Goal: Task Accomplishment & Management: Complete application form

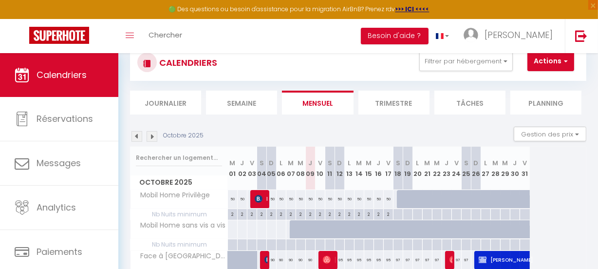
scroll to position [44, 0]
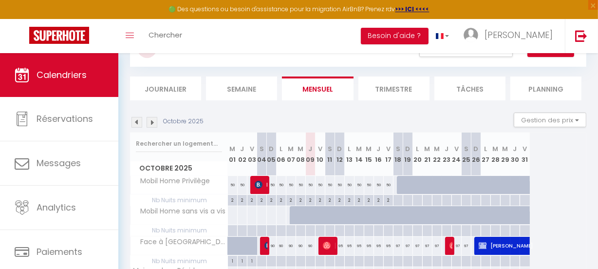
click at [154, 120] on img at bounding box center [152, 122] width 11 height 11
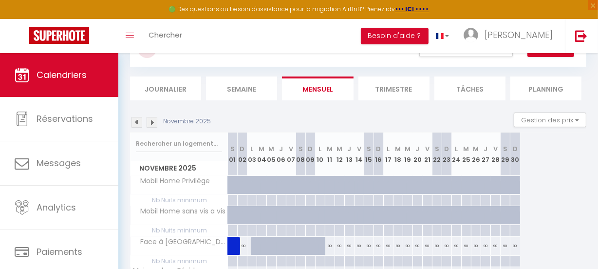
click at [153, 122] on img at bounding box center [152, 122] width 11 height 11
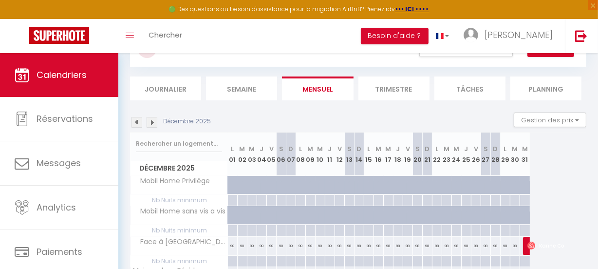
click at [403, 86] on li "Trimestre" at bounding box center [394, 89] width 71 height 24
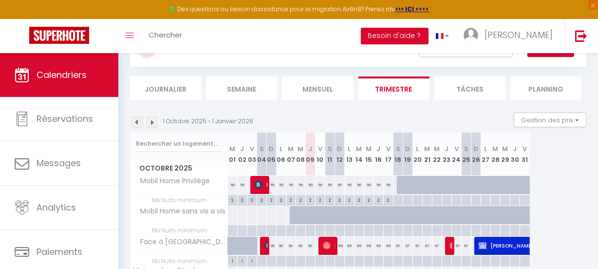
click at [151, 123] on img at bounding box center [152, 122] width 11 height 11
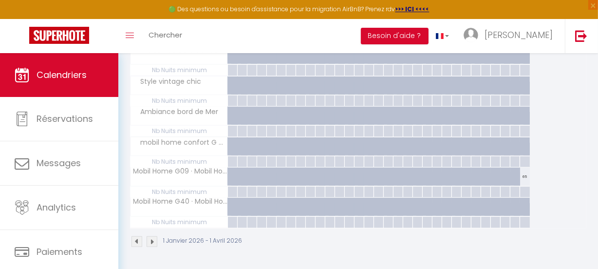
scroll to position [966, 0]
click at [154, 236] on img at bounding box center [152, 241] width 11 height 11
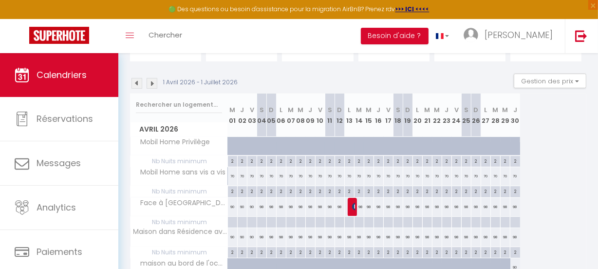
scroll to position [133, 0]
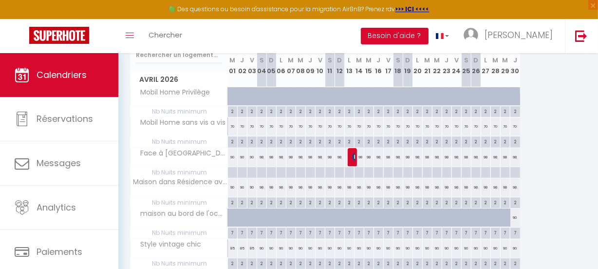
click at [252, 127] on div "70" at bounding box center [253, 126] width 10 height 18
type input "70"
type input "Ven 03 Avril 2026"
type input "Sam 04 Avril 2026"
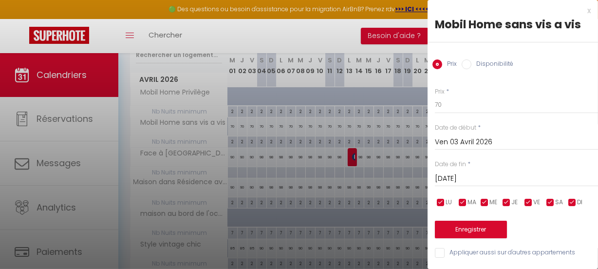
click at [331, 46] on div at bounding box center [299, 134] width 598 height 269
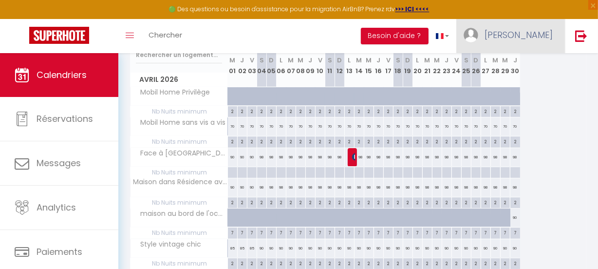
click at [539, 37] on span "[PERSON_NAME]" at bounding box center [519, 35] width 68 height 12
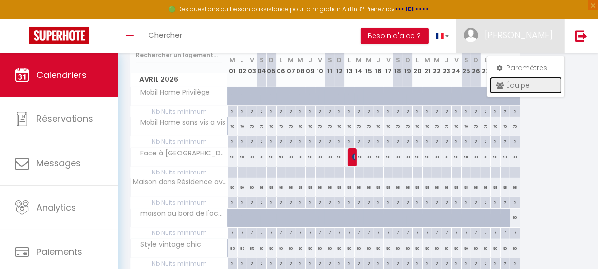
click at [531, 81] on link "Équipe" at bounding box center [526, 85] width 72 height 17
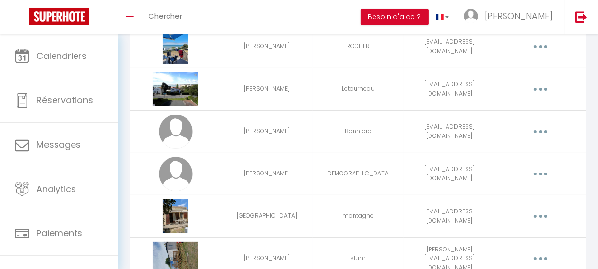
scroll to position [236, 0]
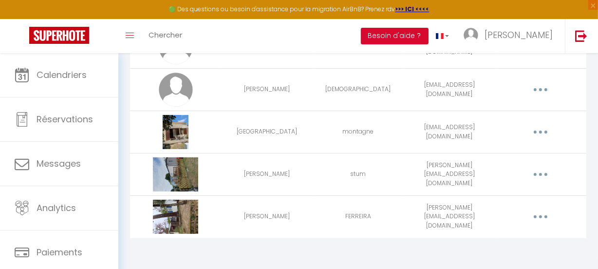
click at [544, 219] on button "button" at bounding box center [541, 217] width 26 height 19
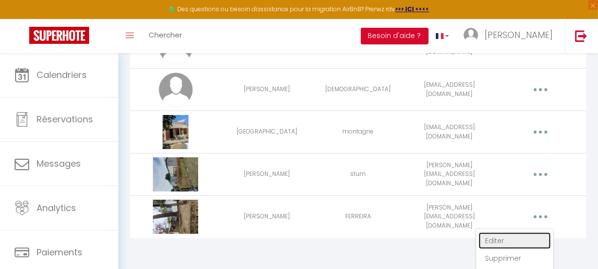
click at [495, 238] on link "Editer" at bounding box center [515, 240] width 72 height 17
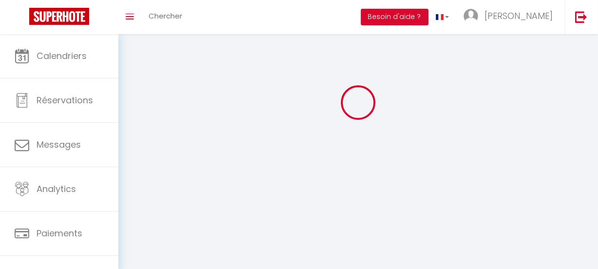
scroll to position [848, 0]
type input "Dorine"
type input "FERREIRA"
type input "dorine-renault@orange.fr"
type textarea "https://app.superhote.com/#/connect/O93BZ8HHrx"
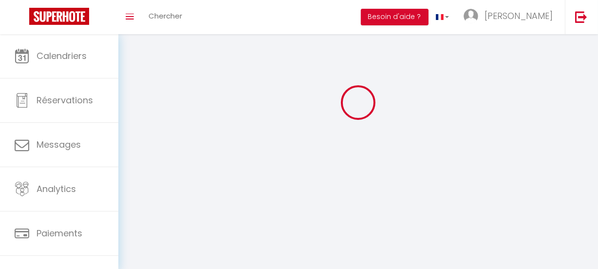
checkbox input "true"
checkbox input "false"
checkbox input "true"
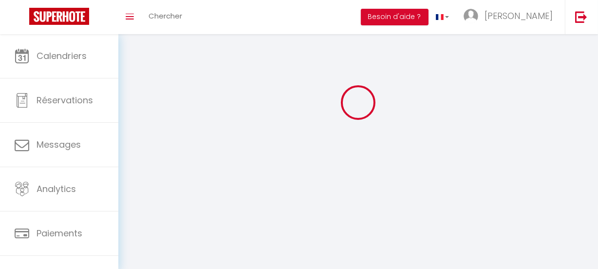
checkbox input "true"
checkbox input "false"
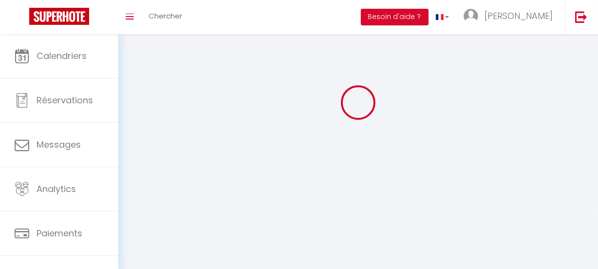
checkbox input "false"
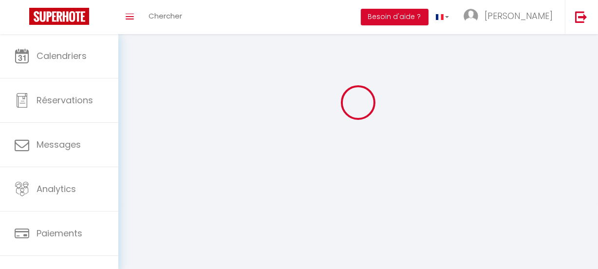
select select
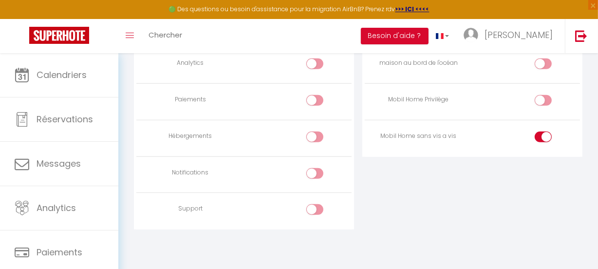
click at [319, 101] on input "checkbox" at bounding box center [323, 102] width 17 height 15
checkbox input "true"
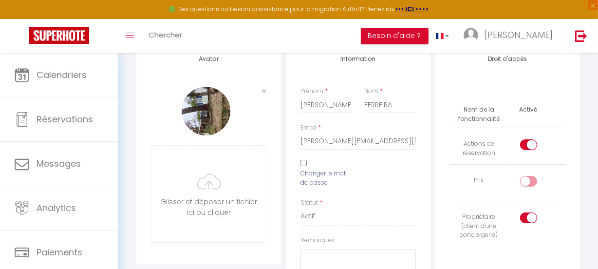
scroll to position [95, 0]
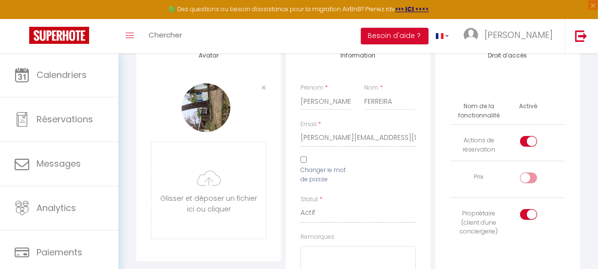
click at [531, 176] on input "checkbox" at bounding box center [537, 180] width 17 height 15
checkbox input "true"
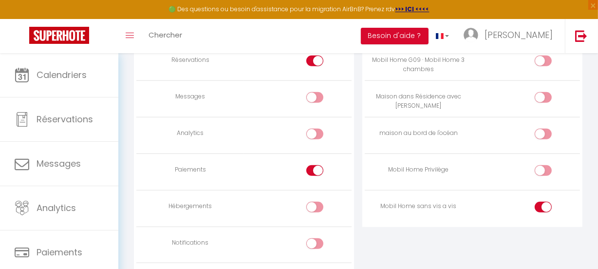
scroll to position [804, 0]
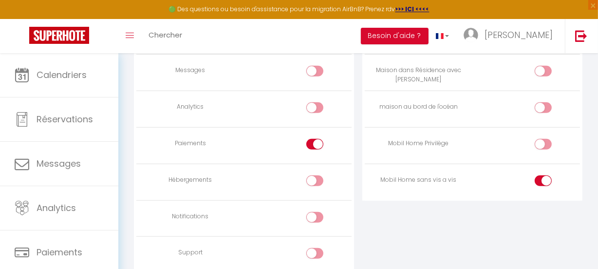
drag, startPoint x: 308, startPoint y: 144, endPoint x: 405, endPoint y: 169, distance: 100.9
click at [308, 144] on div at bounding box center [315, 144] width 17 height 11
click at [315, 144] on input "checkbox" at bounding box center [323, 146] width 17 height 15
checkbox input "false"
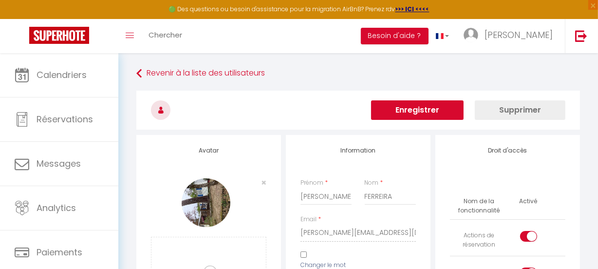
scroll to position [0, 0]
click at [420, 106] on button "Enregistrer" at bounding box center [417, 109] width 93 height 19
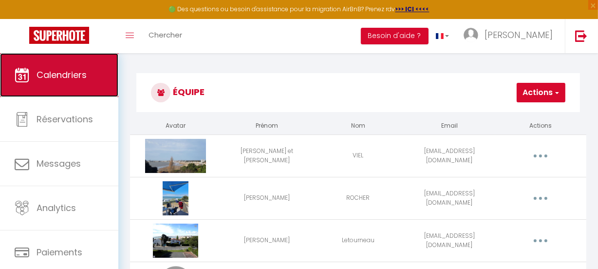
click at [56, 84] on link "Calendriers" at bounding box center [59, 75] width 118 height 44
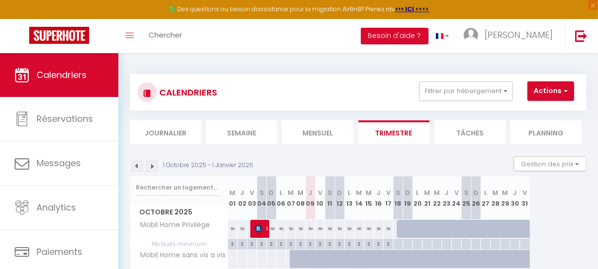
click at [154, 166] on img at bounding box center [152, 166] width 11 height 11
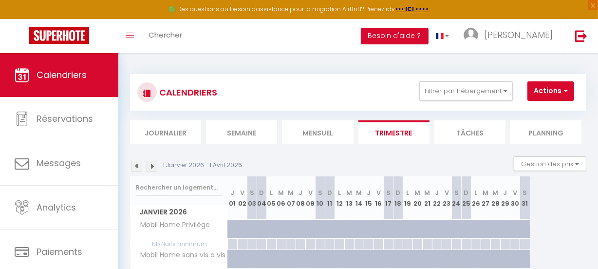
click at [154, 165] on img at bounding box center [152, 166] width 11 height 11
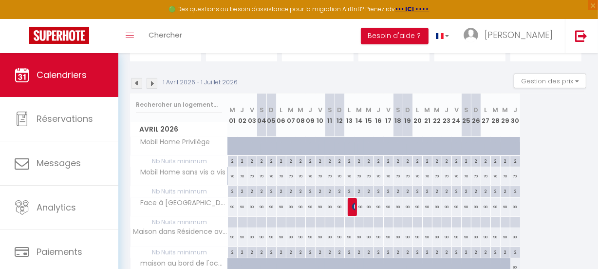
scroll to position [88, 0]
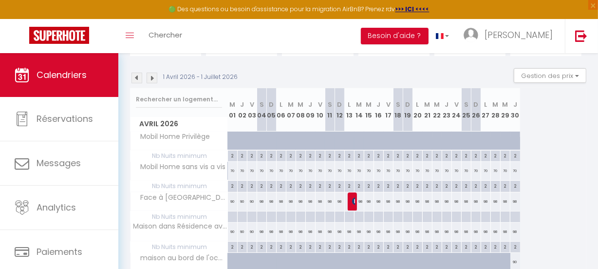
click at [253, 172] on div "70" at bounding box center [253, 171] width 10 height 18
type input "70"
type input "Ven 03 Avril 2026"
type input "Sam 04 Avril 2026"
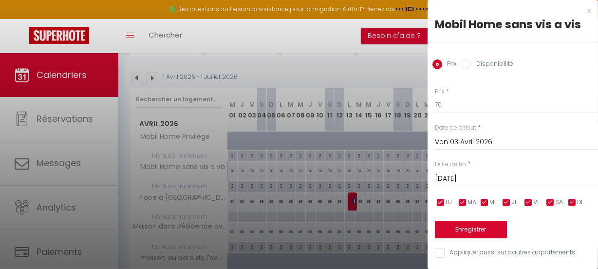
click at [467, 66] on input "Disponibilité" at bounding box center [467, 64] width 10 height 10
radio input "true"
radio input "false"
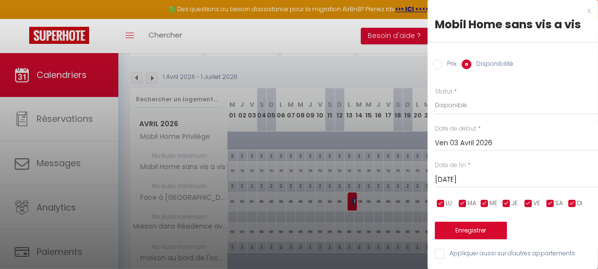
click at [339, 39] on div at bounding box center [299, 134] width 598 height 269
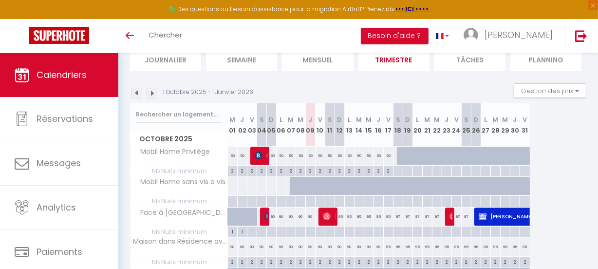
scroll to position [88, 0]
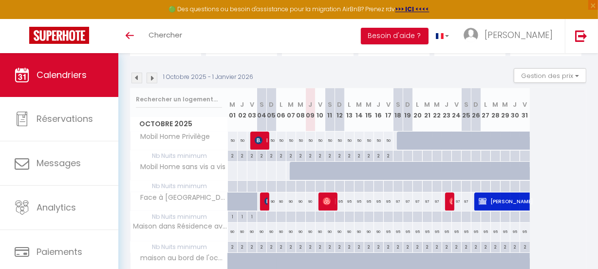
click at [152, 77] on img at bounding box center [152, 78] width 11 height 11
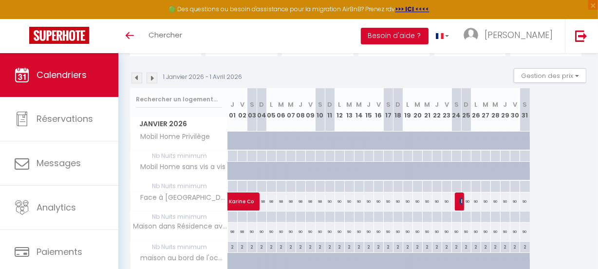
click at [154, 78] on img at bounding box center [152, 78] width 11 height 11
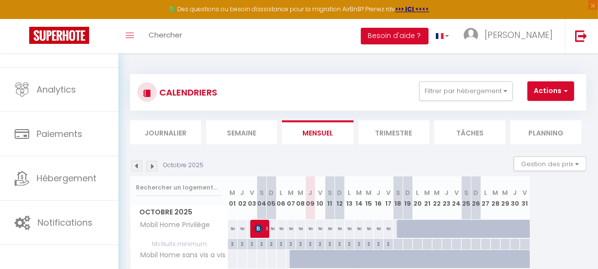
scroll to position [73, 0]
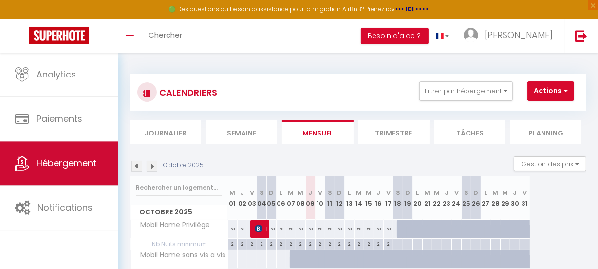
click at [78, 163] on span "Hébergement" at bounding box center [67, 163] width 60 height 12
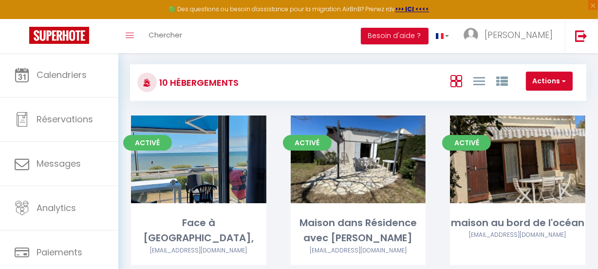
scroll to position [177, 0]
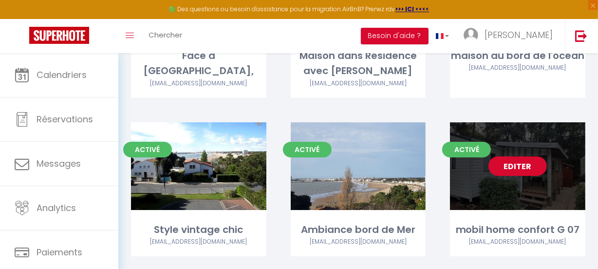
click at [526, 151] on div "Editer" at bounding box center [517, 166] width 135 height 88
select select "3"
select select "2"
select select "1"
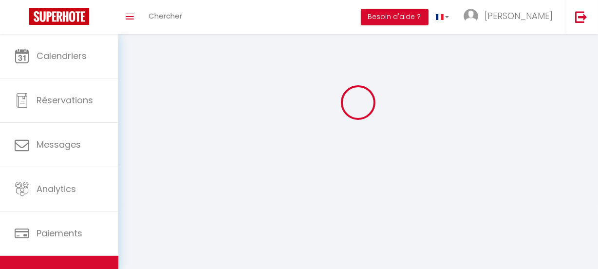
select select
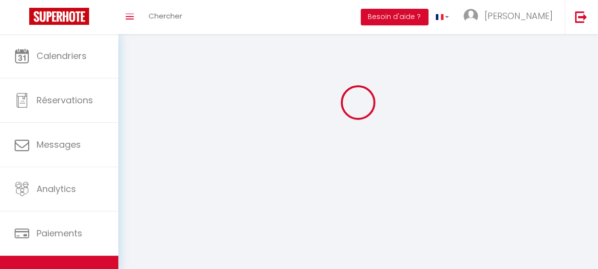
checkbox input "false"
select select
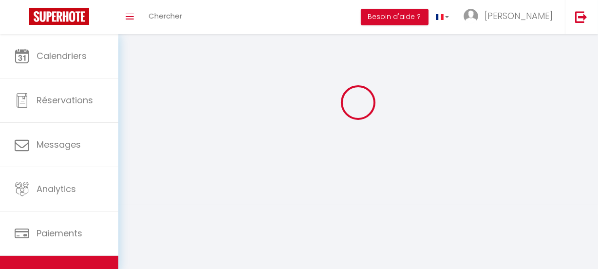
select select
select select "1"
select select
select select "28"
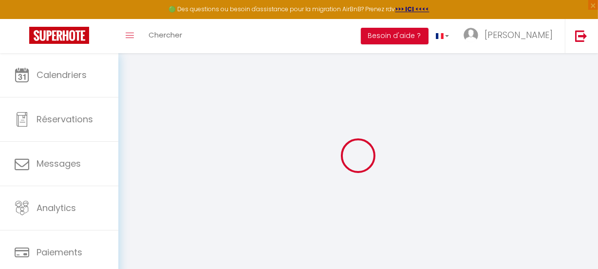
select select
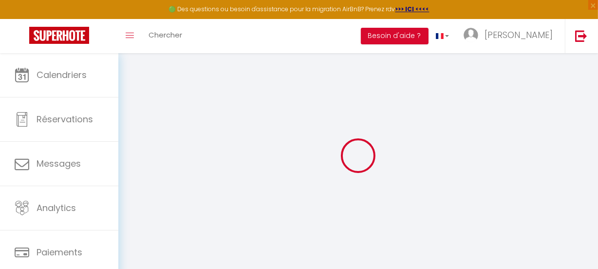
select select
checkbox input "false"
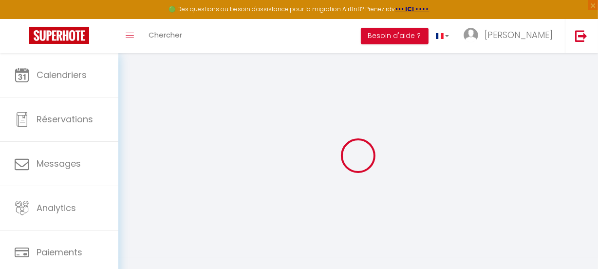
select select
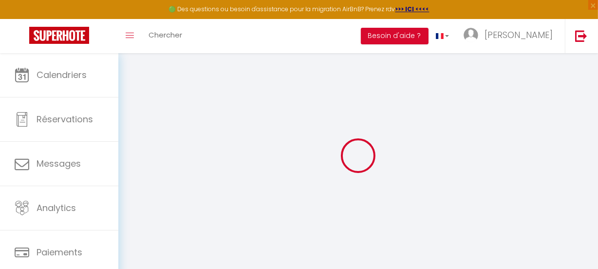
select select
checkbox input "false"
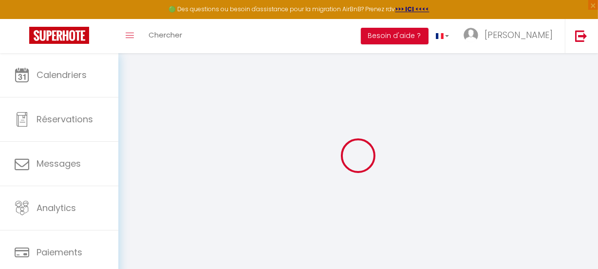
checkbox input "false"
select select
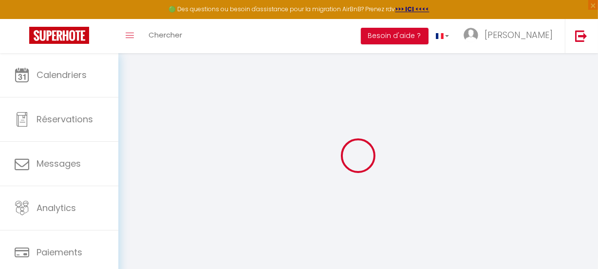
select select
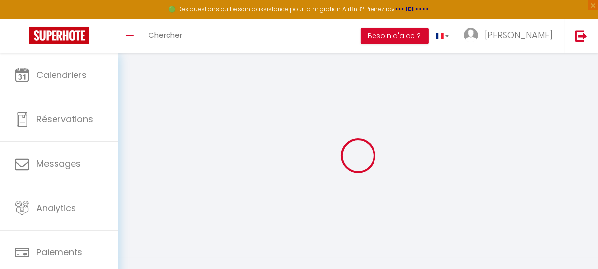
checkbox input "false"
select select
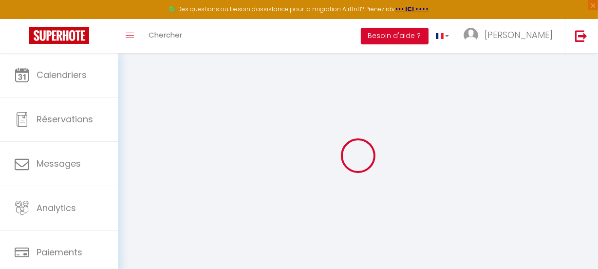
select select
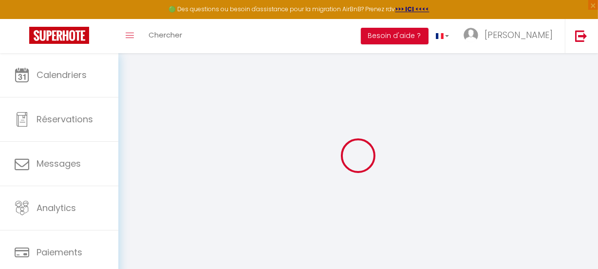
select select
checkbox input "false"
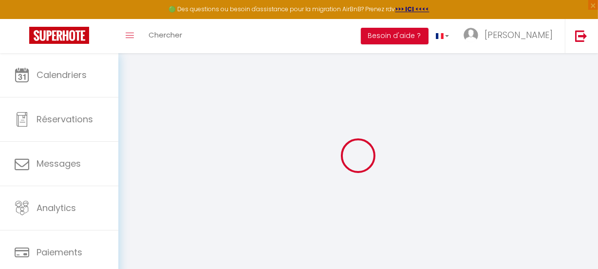
checkbox input "false"
select select
type input "mobil home confort G 07"
type input "Jeremy"
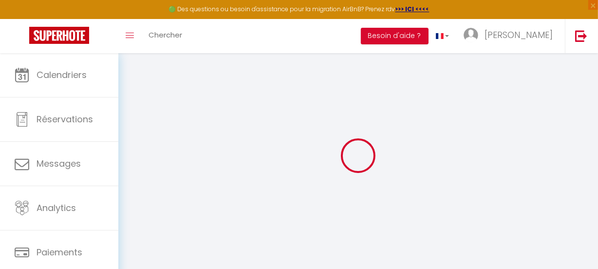
type input "31 avenue du château d'eau"
type input "37000"
type input "Mérignac"
select select "6"
select select "2"
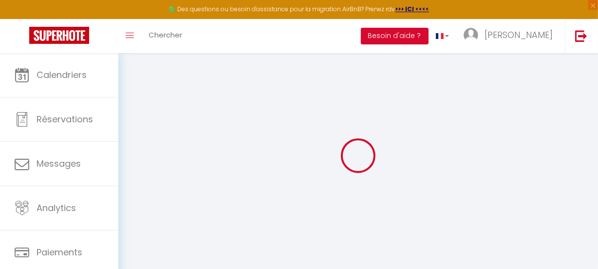
type input "55"
type input "30"
type input "0.66"
type input "300"
select select
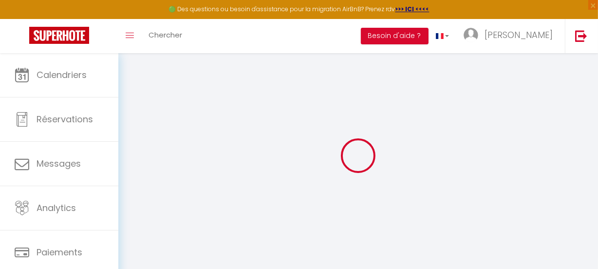
select select
type input "16 avenue de suzac"
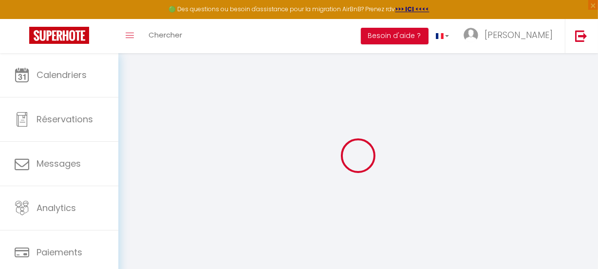
type input "17110"
type input "Saint-Georges-de-Didonne"
type input "[EMAIL_ADDRESS][DOMAIN_NAME]"
select select "6822"
checkbox input "false"
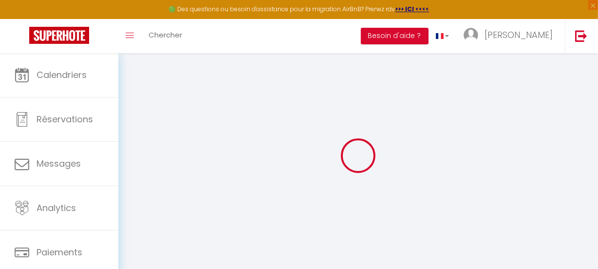
checkbox input "false"
checkbox input "true"
checkbox input "false"
type input "15"
type input "30"
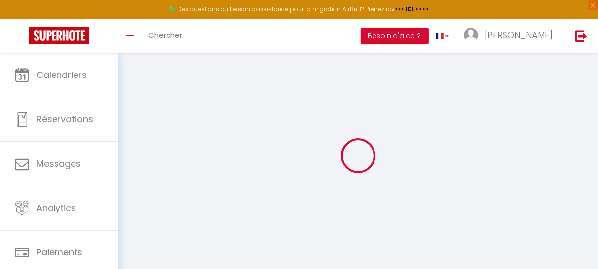
type input "0"
select select
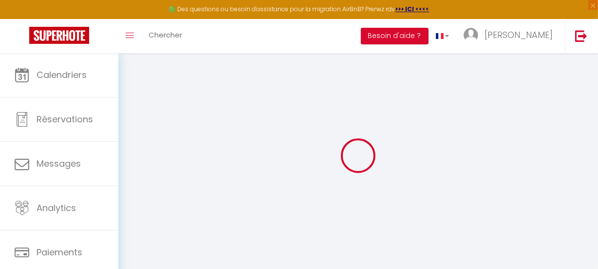
select select
checkbox input "false"
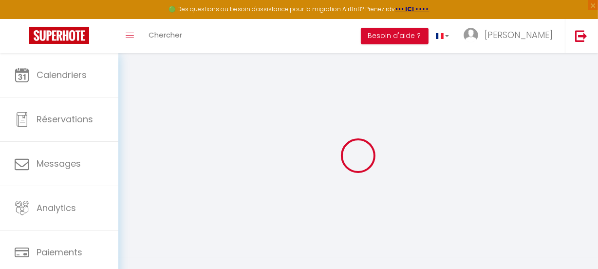
checkbox input "true"
checkbox input "false"
select select
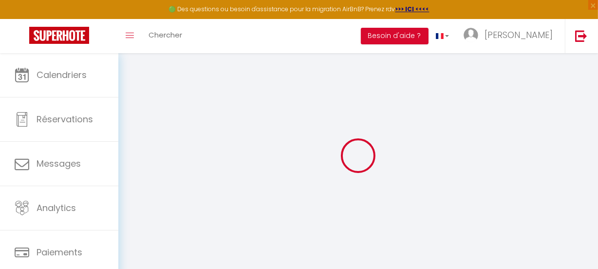
select select
checkbox input "false"
checkbox input "true"
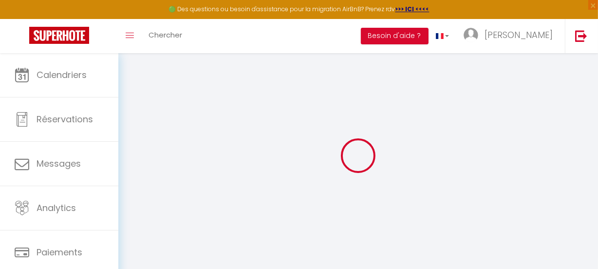
checkbox input "false"
checkbox input "true"
checkbox input "false"
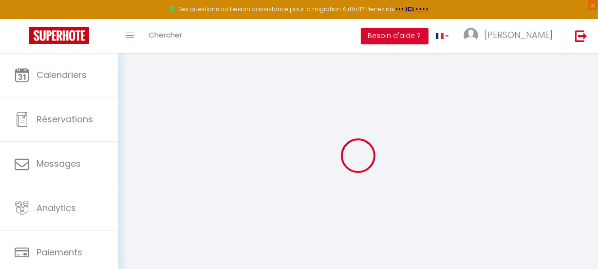
checkbox input "false"
checkbox input "true"
checkbox input "false"
select select "15:00"
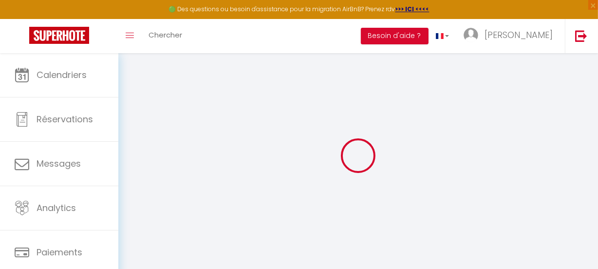
select select
select select "12:00"
select select "30"
select select "120"
select select
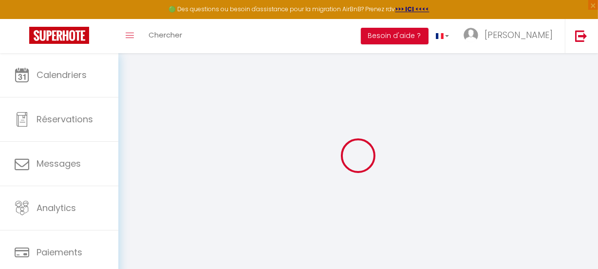
checkbox input "false"
checkbox input "true"
checkbox input "false"
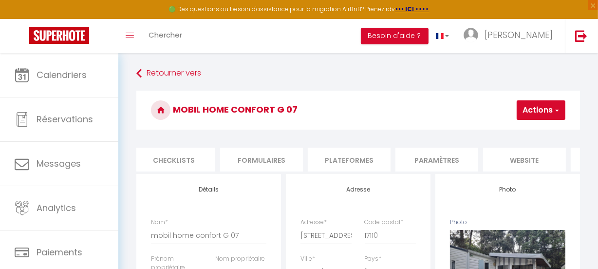
scroll to position [0, 372]
click at [512, 162] on li "website" at bounding box center [507, 160] width 83 height 24
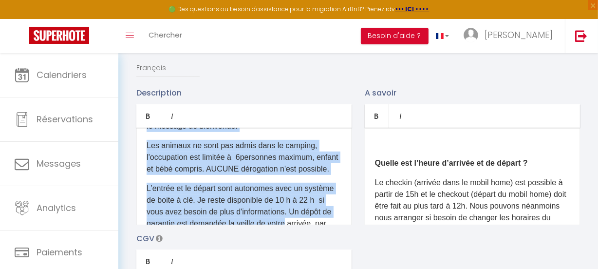
scroll to position [510, 0]
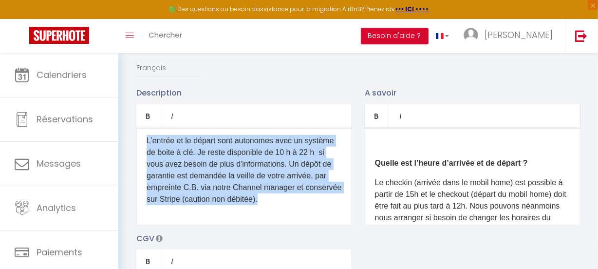
drag, startPoint x: 146, startPoint y: 146, endPoint x: 328, endPoint y: 227, distance: 199.0
click at [328, 225] on div "Venez passer des vacances inoubliables, au bord de la mer, a l'ombre des pins, …" at bounding box center [243, 176] width 215 height 97
copy div "Venez passer des vacances inoubliables, au bord de la mer, a l'ombre des pins, …"
click at [292, 167] on p "L’entrée et le départ sont autonomes avec un système de boite à clé. Je reste d…" at bounding box center [244, 170] width 195 height 70
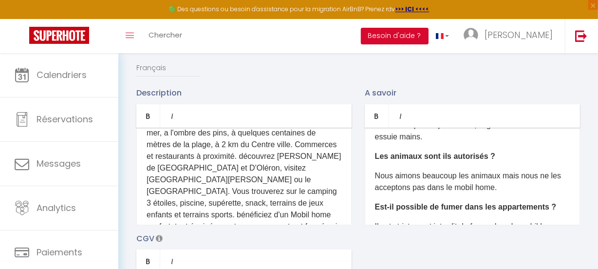
scroll to position [221, 0]
